Goal: Task Accomplishment & Management: Use online tool/utility

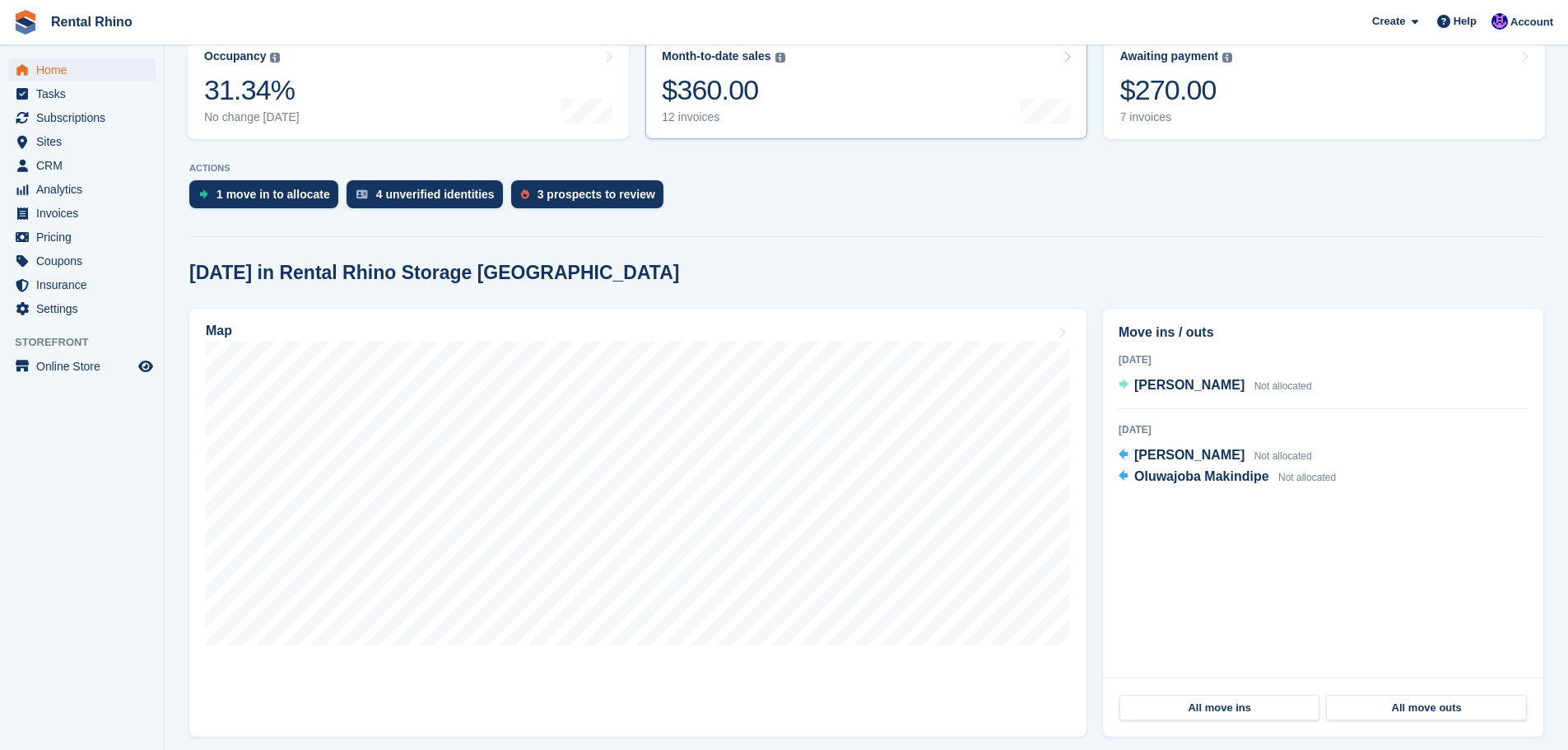
scroll to position [247, 0]
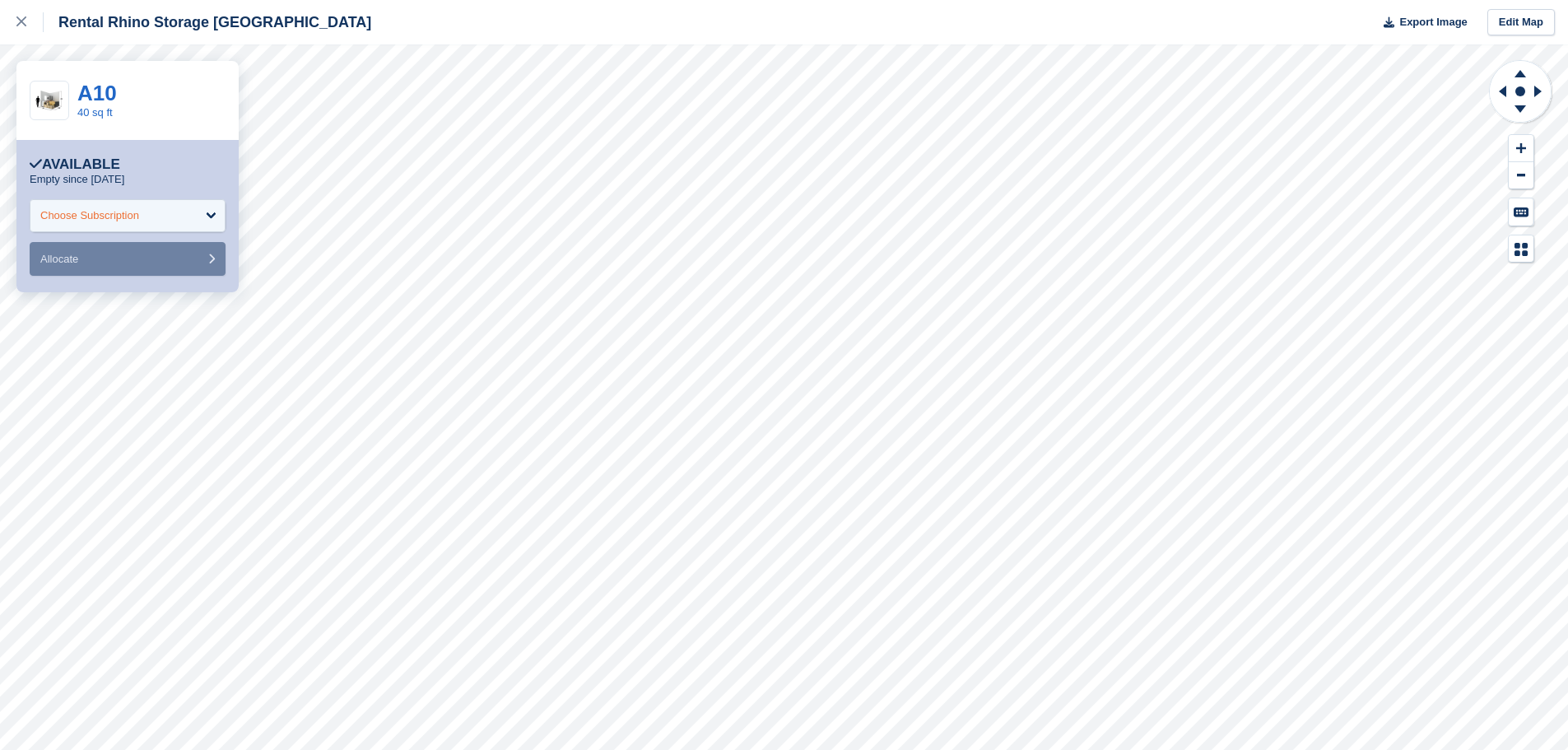
click at [157, 212] on div "Choose Subscription" at bounding box center [128, 216] width 196 height 33
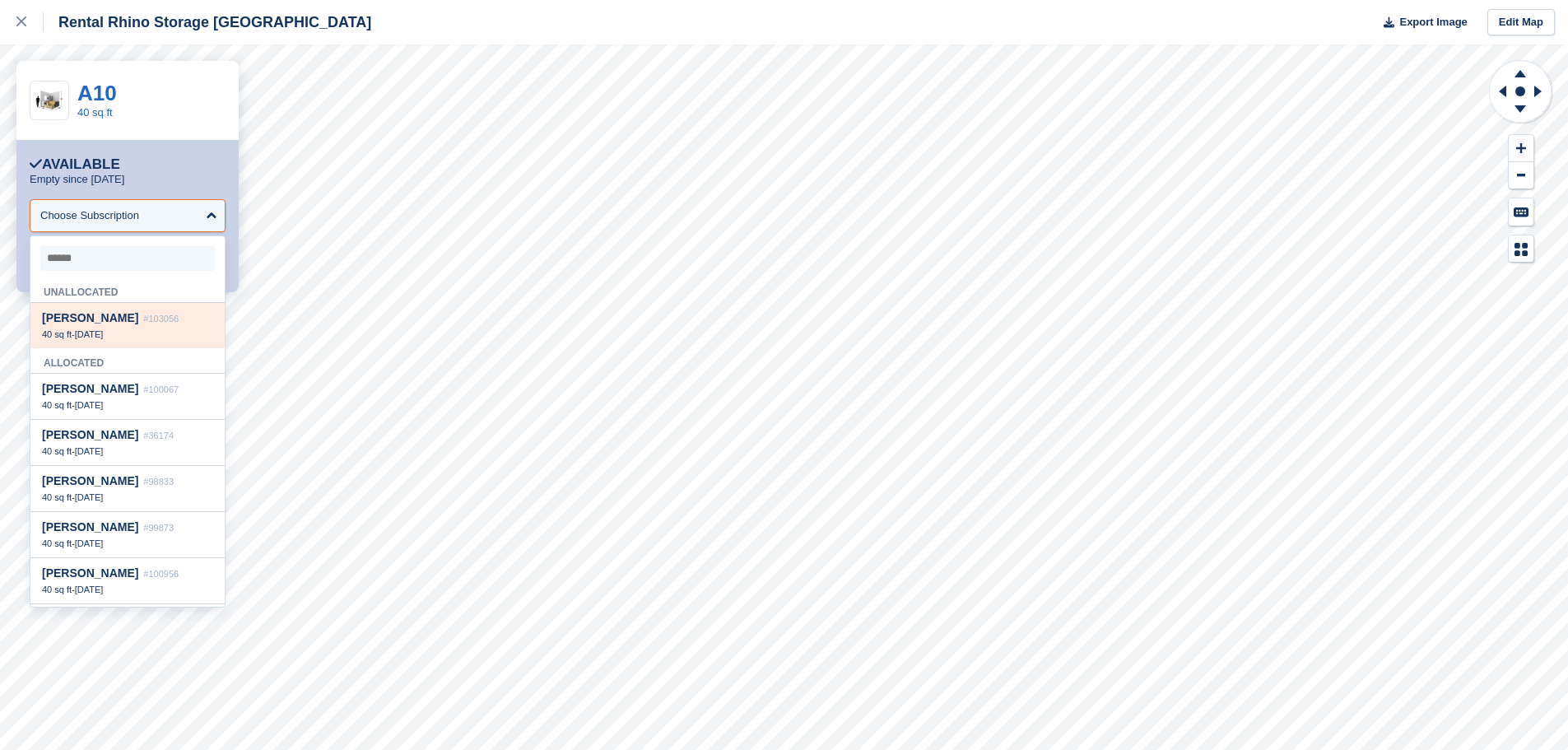
click at [143, 322] on span "#103056" at bounding box center [161, 318] width 35 height 10
select select "******"
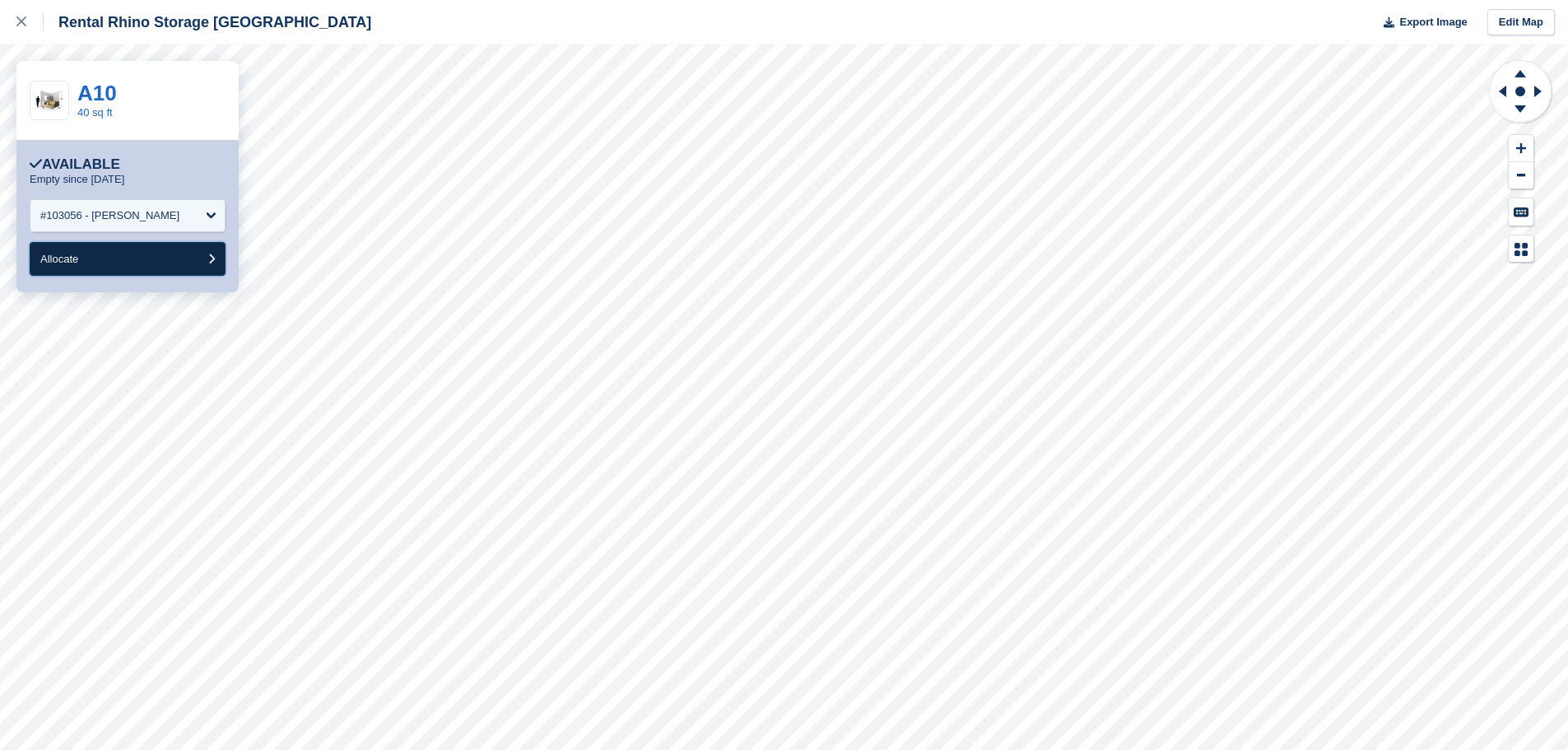
click at [157, 259] on button "Allocate" at bounding box center [128, 259] width 196 height 34
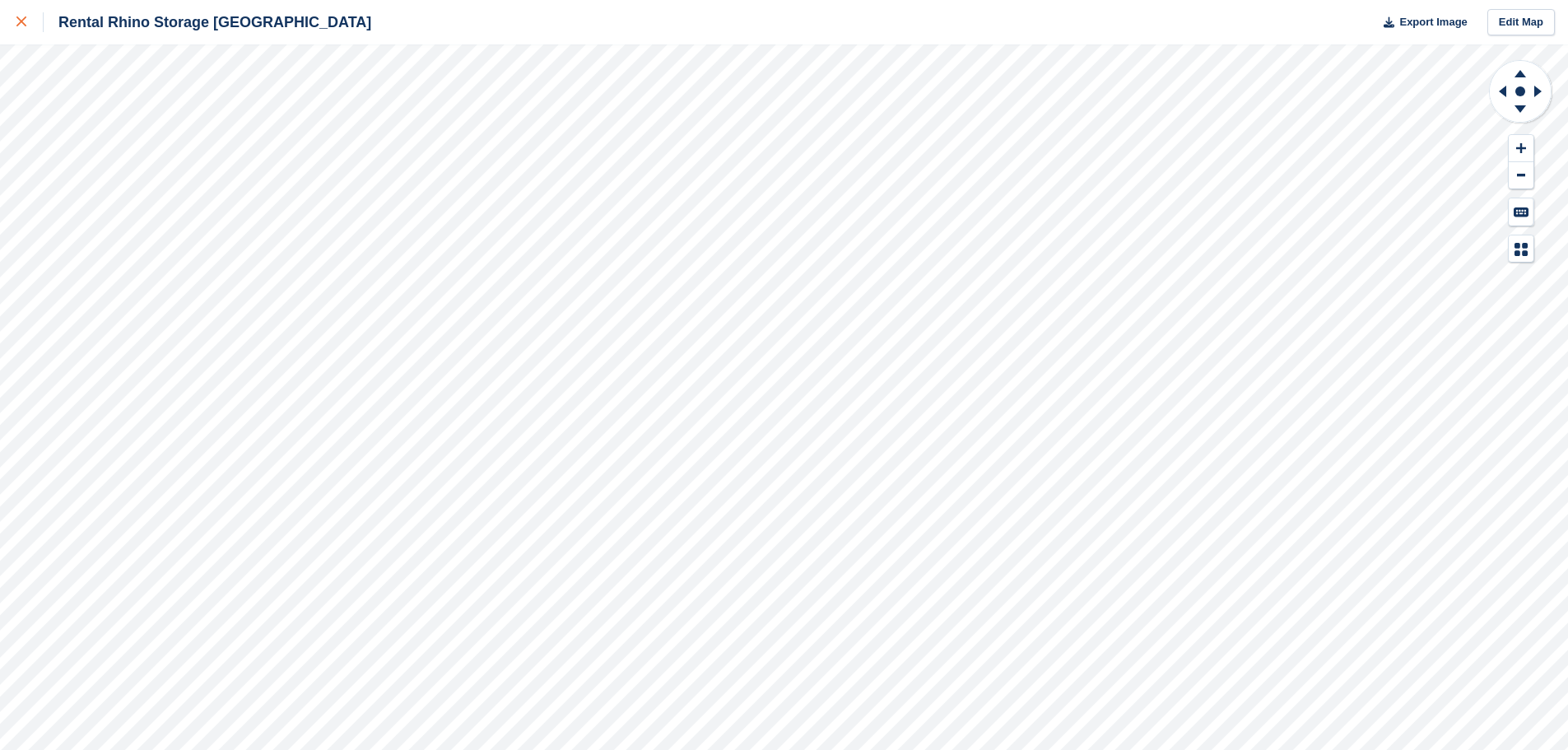
click at [21, 16] on div at bounding box center [30, 22] width 27 height 20
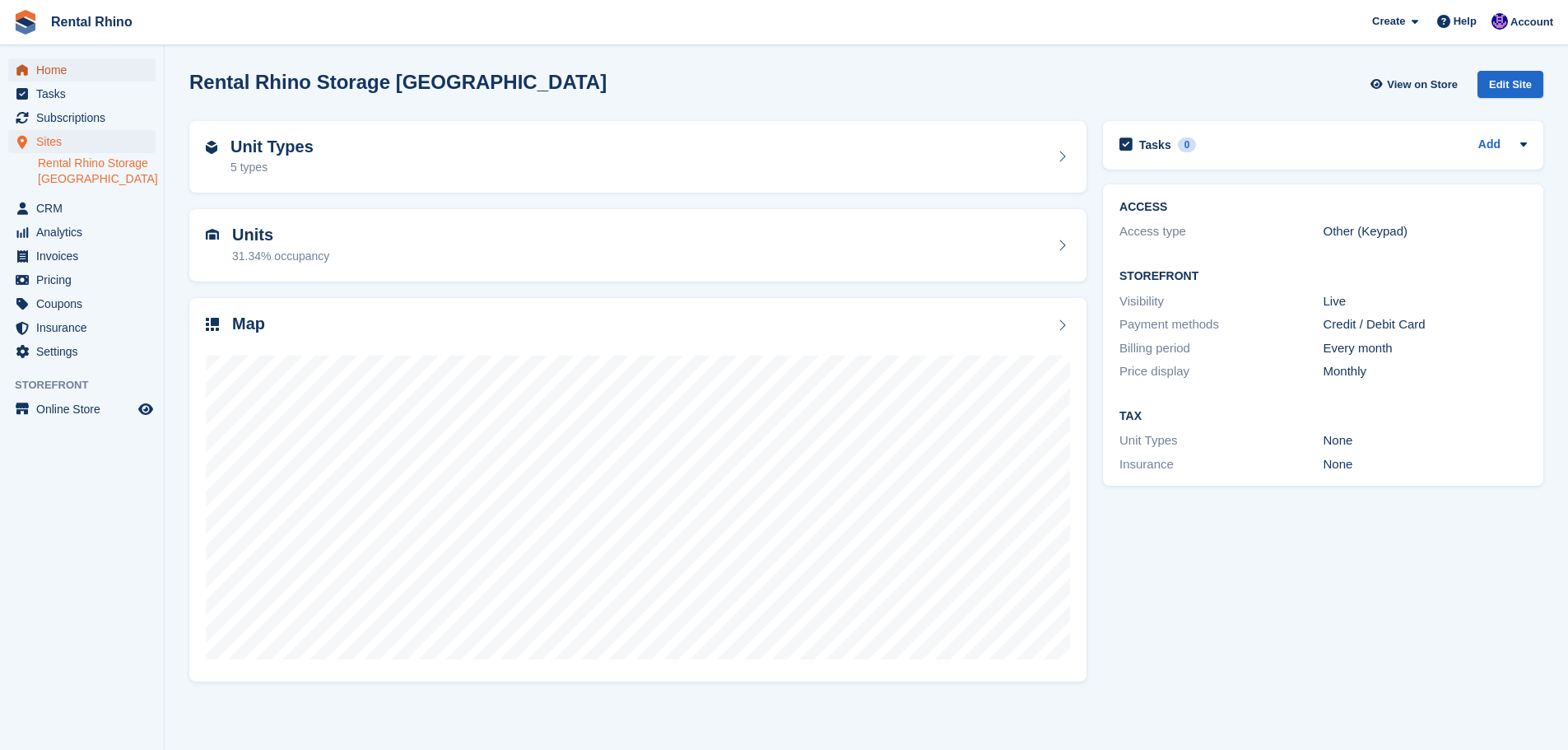
click at [77, 67] on span "Home" at bounding box center [85, 70] width 99 height 23
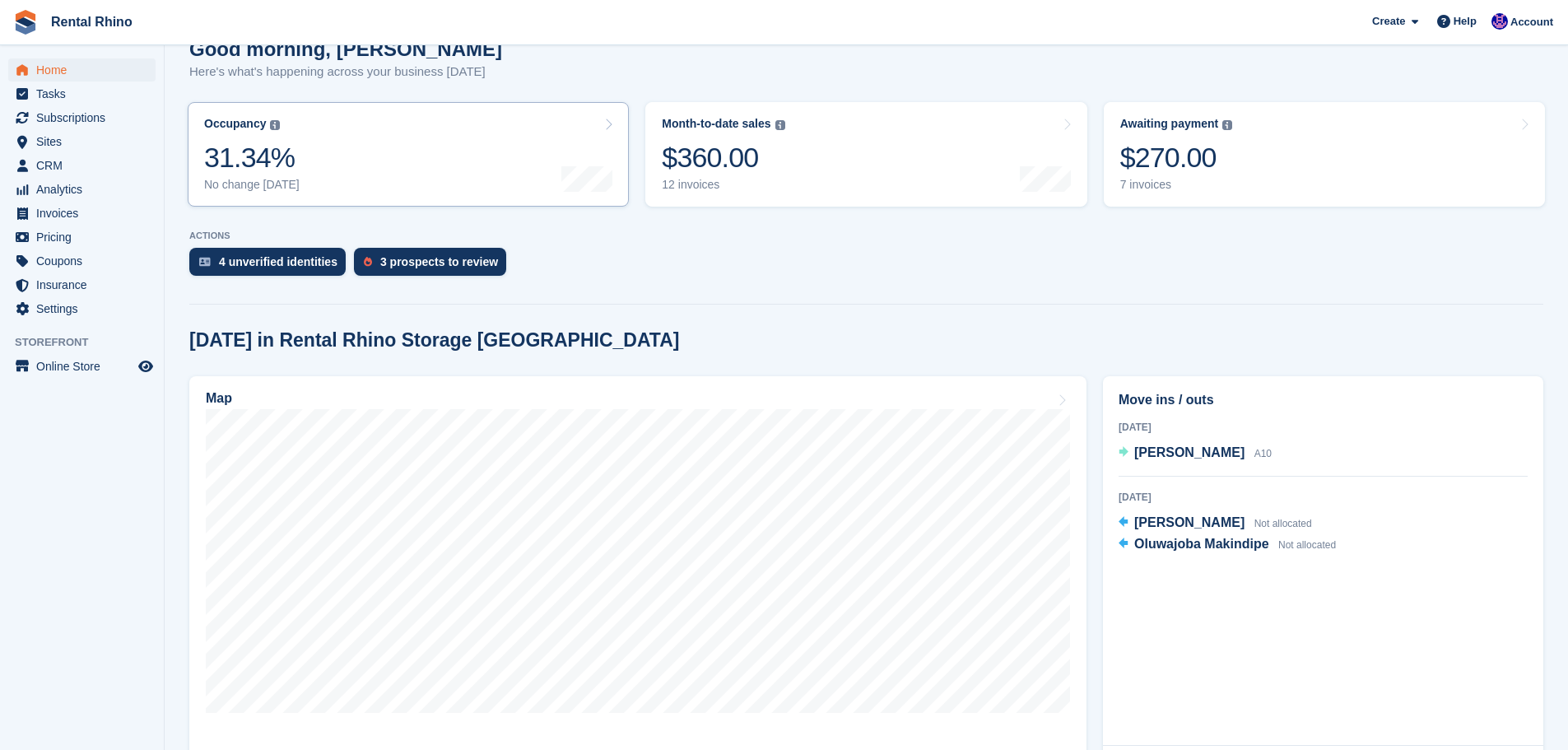
scroll to position [164, 0]
